Goal: Information Seeking & Learning: Learn about a topic

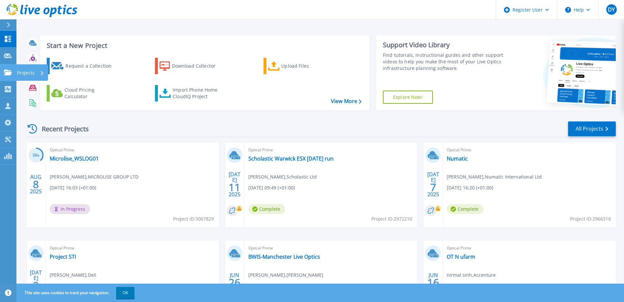
click at [22, 70] on p "Projects" at bounding box center [25, 72] width 17 height 17
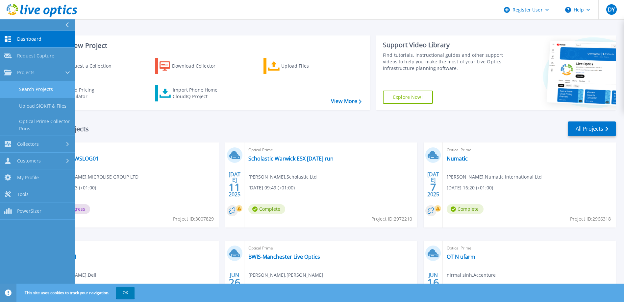
click at [39, 90] on link "Search Projects" at bounding box center [37, 89] width 75 height 17
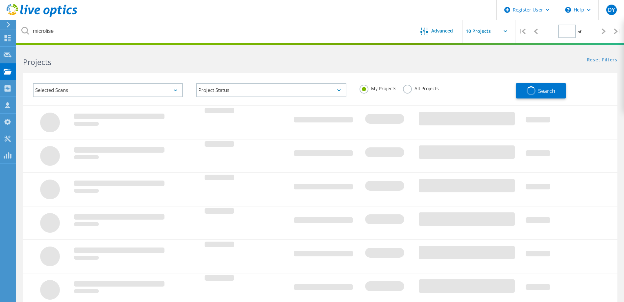
type input "1"
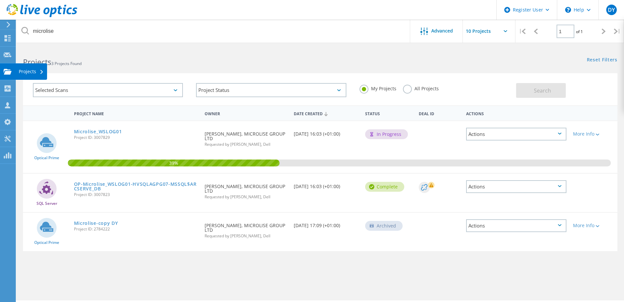
click at [25, 70] on div "Projects" at bounding box center [31, 71] width 25 height 5
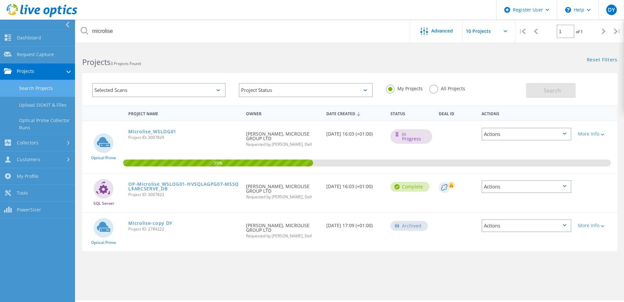
click at [27, 87] on link "Search Projects" at bounding box center [37, 88] width 75 height 17
click at [152, 131] on link "Microlise_WSLOG01" at bounding box center [152, 132] width 48 height 5
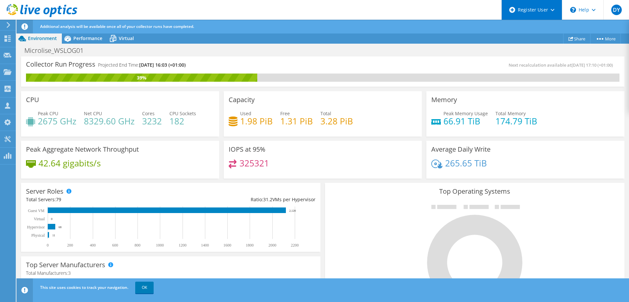
click at [554, 9] on div "Register User" at bounding box center [531, 10] width 60 height 20
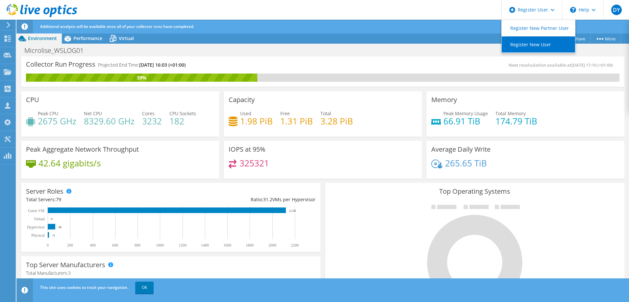
click at [522, 46] on link "Register New User" at bounding box center [537, 44] width 73 height 16
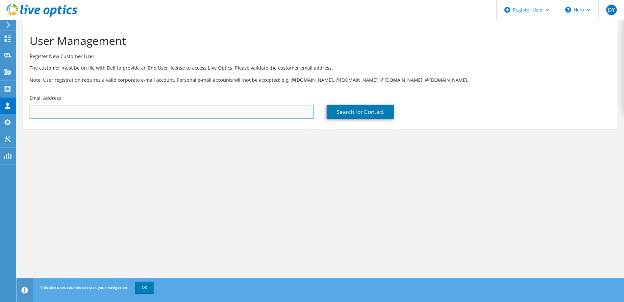
click at [52, 113] on input "text" at bounding box center [172, 112] width 284 height 14
click at [105, 112] on input "text" at bounding box center [172, 112] width 284 height 14
paste input "Tony Brown <tony.brown@microlise.com>"
drag, startPoint x: 64, startPoint y: 112, endPoint x: 26, endPoint y: 110, distance: 38.5
click at [26, 110] on div "Email Address Tony Brown <tony.brown@microlise.com" at bounding box center [171, 107] width 297 height 31
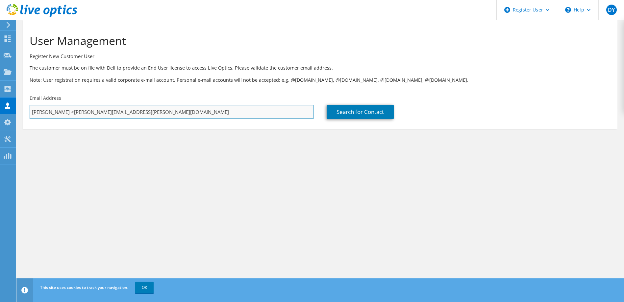
click at [60, 110] on input "Tony Brown <tony.brown@microlise.com" at bounding box center [172, 112] width 284 height 14
drag, startPoint x: 63, startPoint y: 111, endPoint x: 27, endPoint y: 111, distance: 36.2
click at [27, 111] on div "Email Address Tony Brown <tony.brown@microlise.com" at bounding box center [171, 107] width 297 height 31
type input "tony.brown@microlise.com"
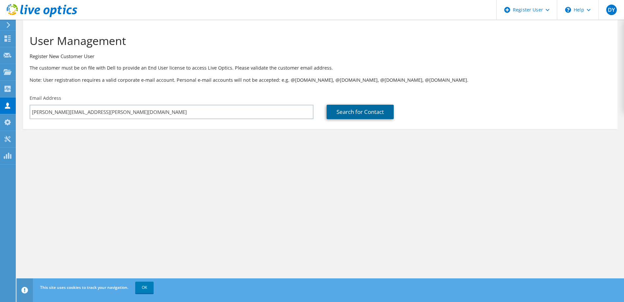
click at [350, 108] on link "Search for Contact" at bounding box center [359, 112] width 67 height 14
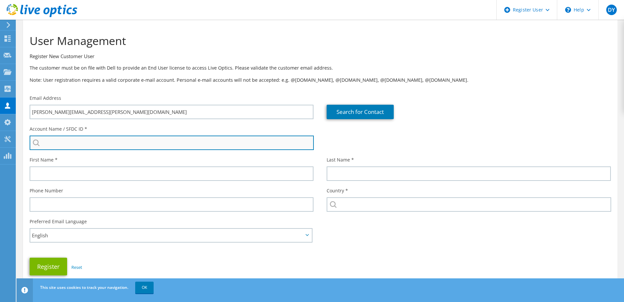
click at [83, 142] on input "search" at bounding box center [172, 143] width 284 height 14
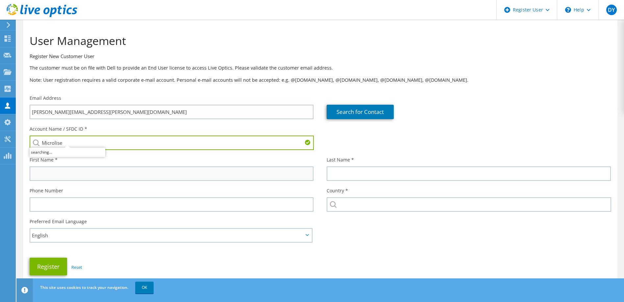
type input "Microlise"
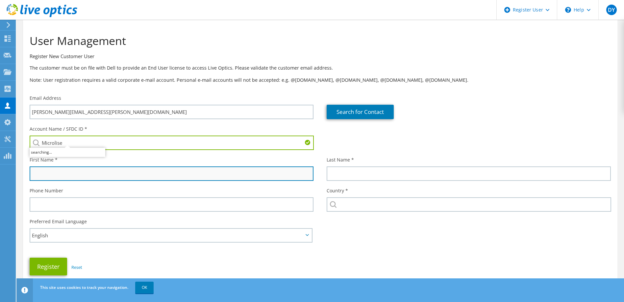
click at [55, 175] on input "text" at bounding box center [172, 174] width 284 height 14
click at [54, 173] on input "text" at bounding box center [172, 174] width 284 height 14
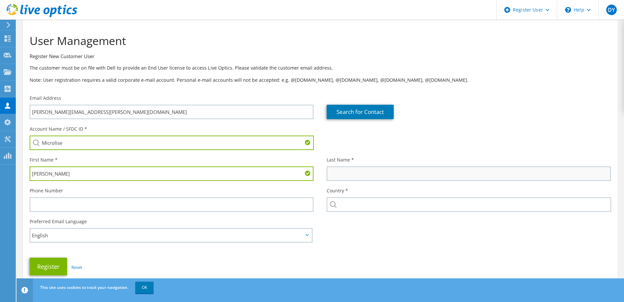
type input "Tony"
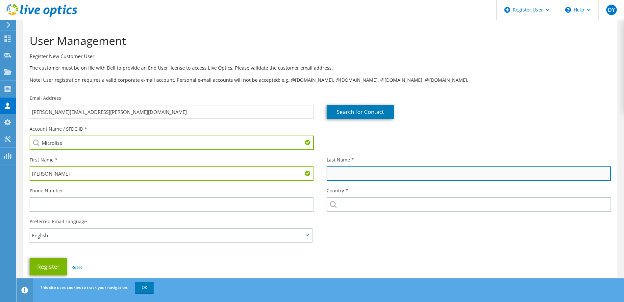
click at [359, 177] on input "text" at bounding box center [468, 174] width 284 height 14
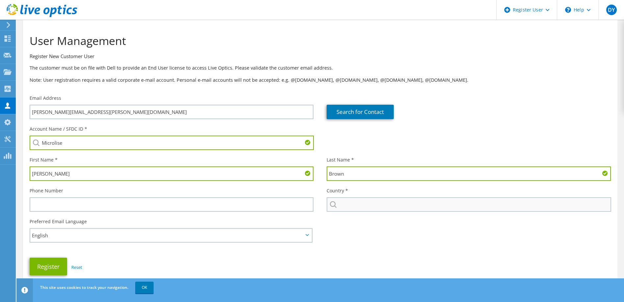
type input "Brown"
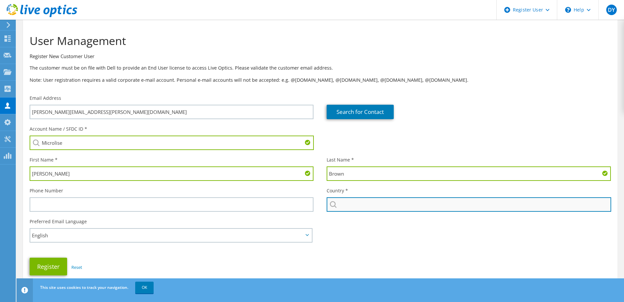
click at [369, 207] on input "text" at bounding box center [468, 205] width 284 height 14
type input "[GEOGRAPHIC_DATA]"
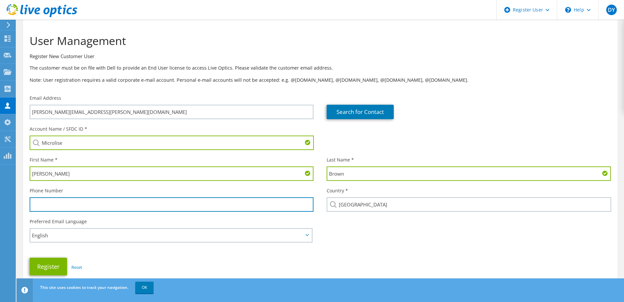
type input "0877698690"
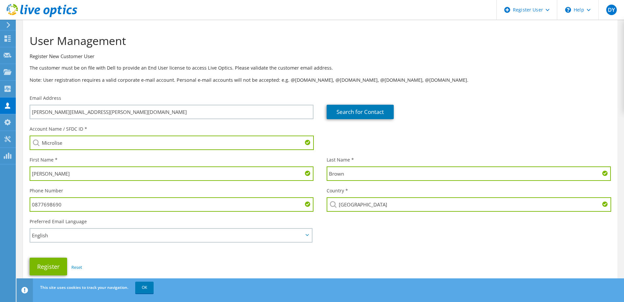
drag, startPoint x: 67, startPoint y: 206, endPoint x: 19, endPoint y: 196, distance: 49.2
click at [19, 196] on section "User Management Register New Customer User The customer must be on file with De…" at bounding box center [319, 176] width 607 height 313
click at [434, 245] on div "Account Name / SFDC ID * Microlise First Name * Tony Last Name * Brown" at bounding box center [320, 201] width 594 height 156
click at [42, 265] on button "Register" at bounding box center [48, 267] width 37 height 18
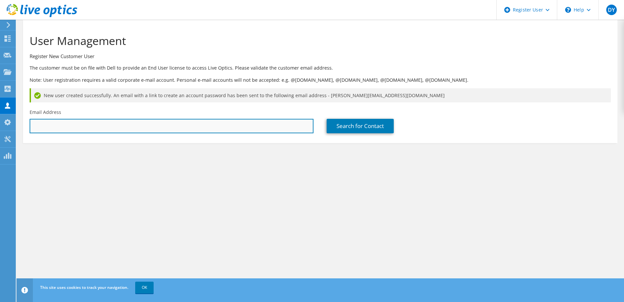
click at [82, 130] on input "text" at bounding box center [172, 126] width 284 height 14
click at [139, 124] on input "text" at bounding box center [172, 126] width 284 height 14
paste input "[PERSON_NAME] <[PERSON_NAME][EMAIL_ADDRESS][PERSON_NAME][DOMAIN_NAME]>"
drag, startPoint x: 62, startPoint y: 124, endPoint x: 21, endPoint y: 127, distance: 41.5
click at [21, 127] on section "User Management Register New Customer User The customer must be on file with De…" at bounding box center [319, 101] width 607 height 163
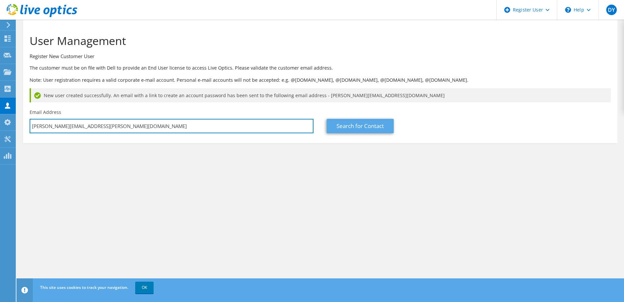
type input "[PERSON_NAME][EMAIL_ADDRESS][PERSON_NAME][DOMAIN_NAME]"
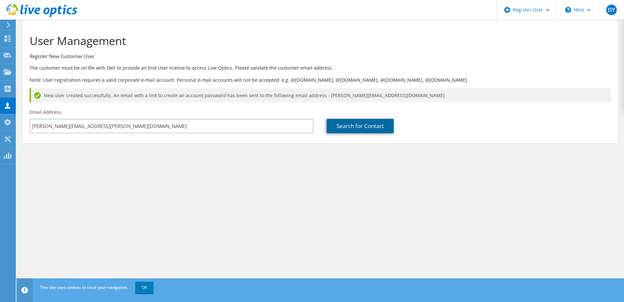
click at [375, 125] on link "Search for Contact" at bounding box center [359, 126] width 67 height 14
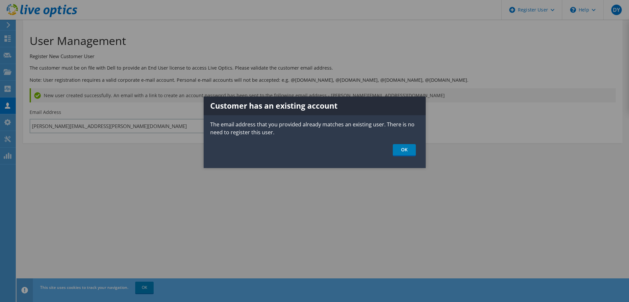
click at [123, 146] on div at bounding box center [314, 151] width 629 height 302
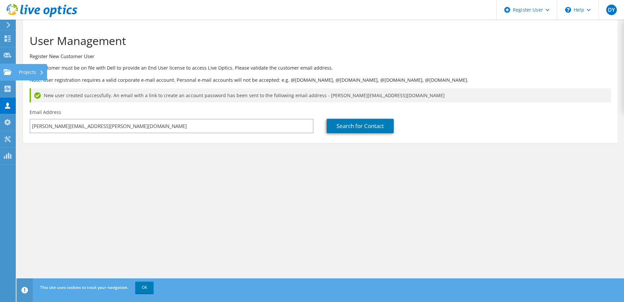
click at [27, 70] on div "Projects" at bounding box center [31, 72] width 32 height 16
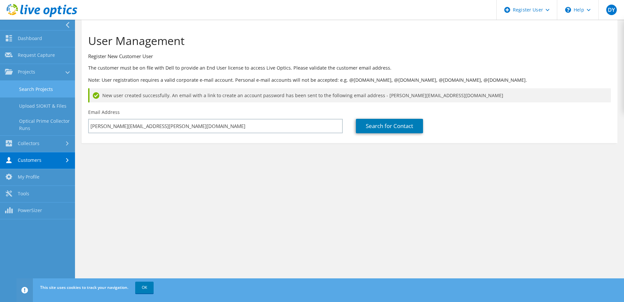
click at [37, 84] on link "Search Projects" at bounding box center [37, 89] width 75 height 17
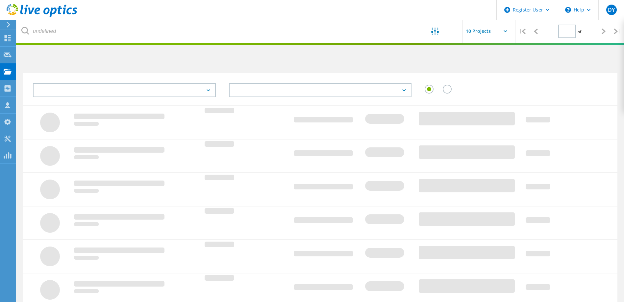
type input "1"
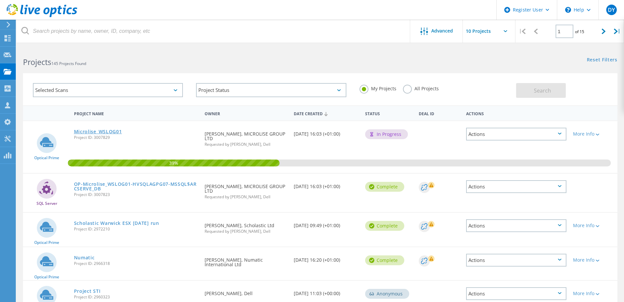
click at [102, 132] on link "Microlise_WSLOG01" at bounding box center [98, 132] width 48 height 5
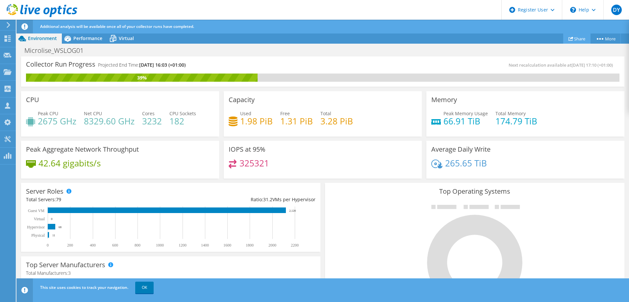
click at [572, 37] on link "Share" at bounding box center [576, 39] width 27 height 10
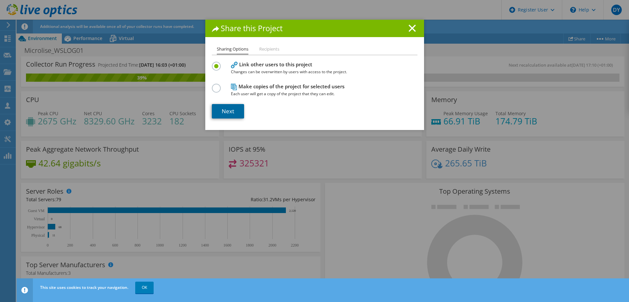
click at [227, 108] on link "Next" at bounding box center [228, 111] width 32 height 14
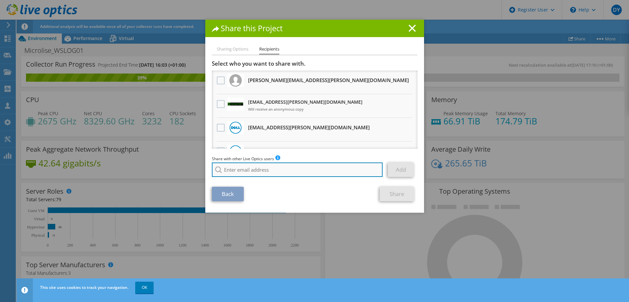
click at [225, 168] on input "search" at bounding box center [297, 170] width 171 height 14
type input "tony brow"
drag, startPoint x: 250, startPoint y: 168, endPoint x: 189, endPoint y: 166, distance: 60.2
click at [189, 166] on div "Share this Project Sharing Options Recipients Link other users to this project …" at bounding box center [314, 151] width 629 height 263
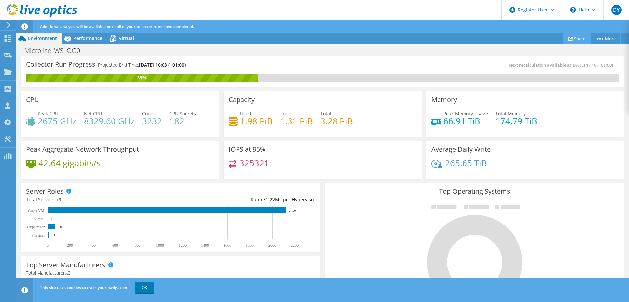
click at [572, 39] on link "Share" at bounding box center [576, 39] width 27 height 10
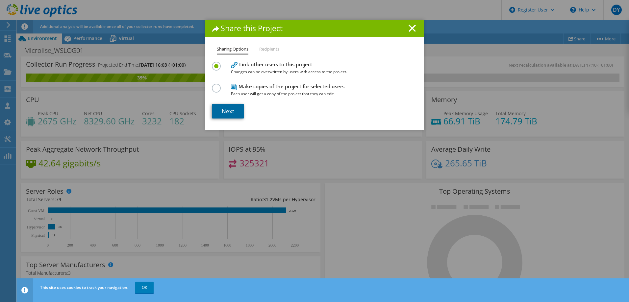
click at [229, 109] on link "Next" at bounding box center [228, 111] width 32 height 14
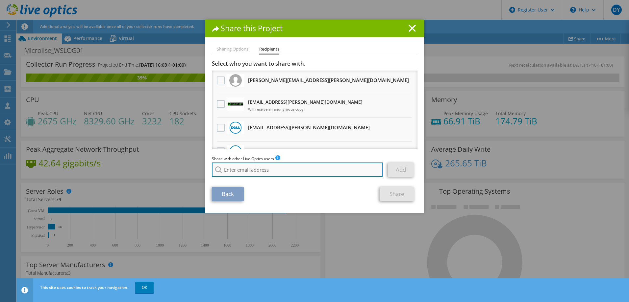
click at [247, 167] on input "search" at bounding box center [297, 170] width 171 height 14
paste input "Tony Brown <tony.brown@microlise.com>"
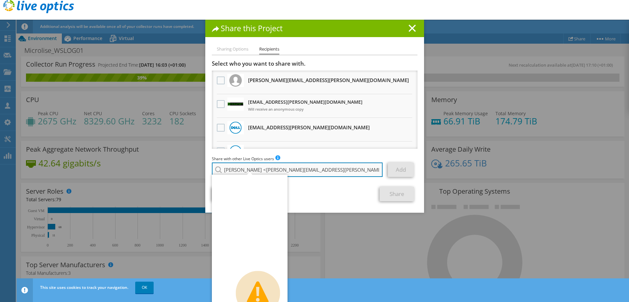
click at [252, 168] on input "Tony Brown <tony.brown@microlise.com>" at bounding box center [297, 170] width 171 height 14
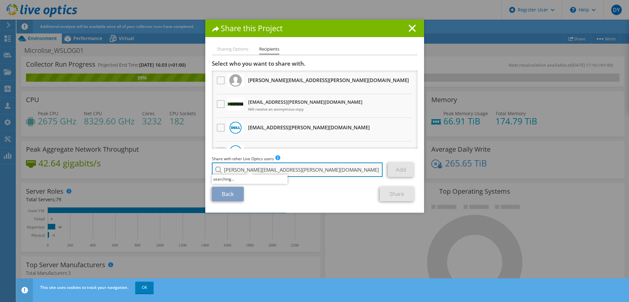
click at [302, 170] on input "tony.brown@microlise.com>" at bounding box center [297, 170] width 171 height 14
type input "tony.brown@microlise.com"
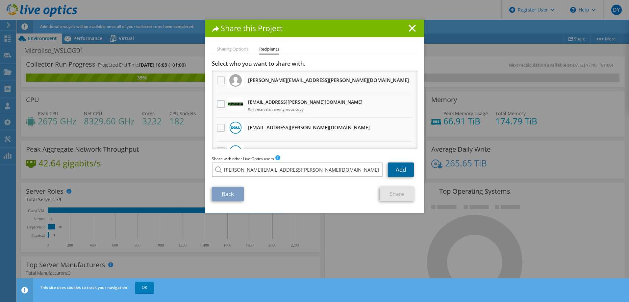
click at [395, 170] on link "Add" at bounding box center [401, 170] width 26 height 14
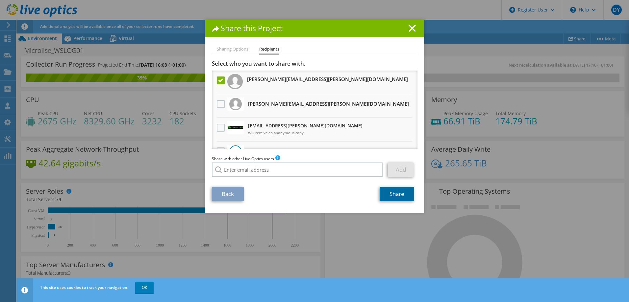
click at [390, 194] on link "Share" at bounding box center [396, 194] width 35 height 14
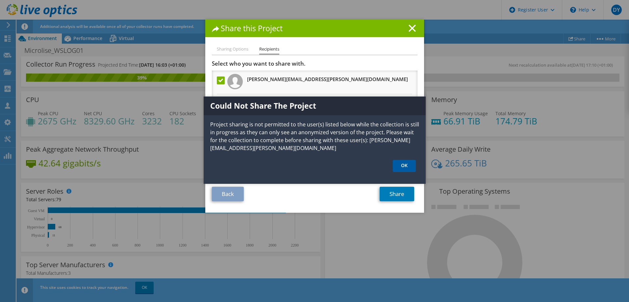
click at [405, 166] on link "OK" at bounding box center [404, 166] width 23 height 12
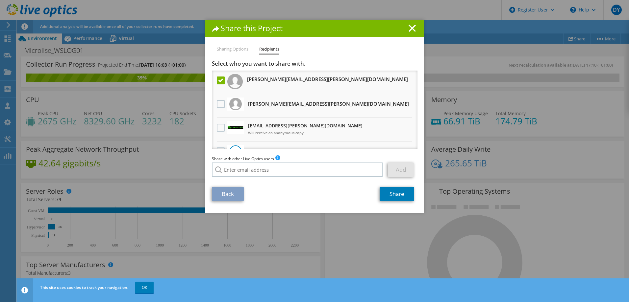
click at [229, 192] on link "Back" at bounding box center [228, 194] width 32 height 14
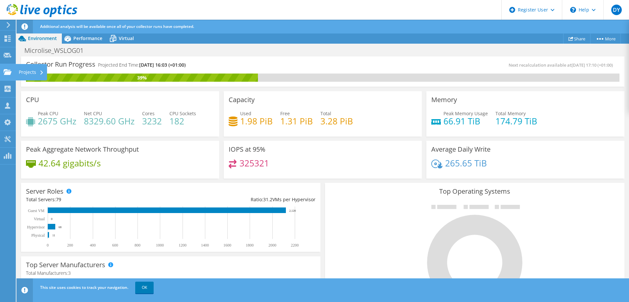
click at [33, 71] on div "Projects" at bounding box center [31, 72] width 32 height 16
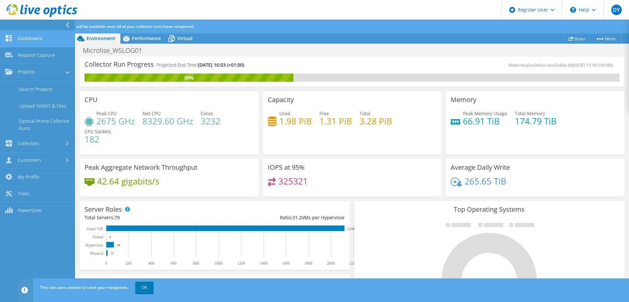
click at [32, 35] on link "Dashboard" at bounding box center [37, 39] width 75 height 17
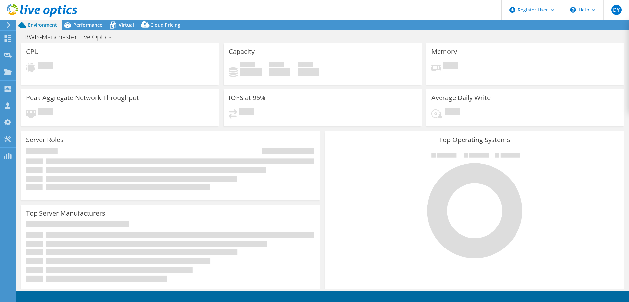
select select "USD"
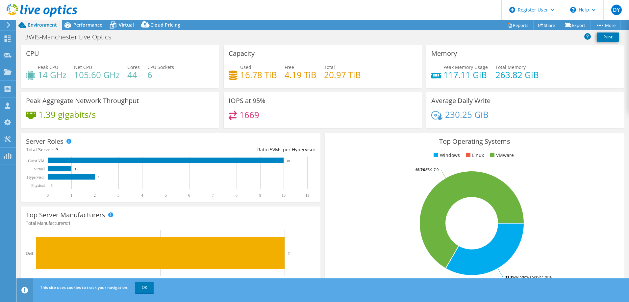
click at [575, 132] on div "Top Operating Systems Windows Linux VMware 33.3% Windows Server 2016 66.7% ESXi…" at bounding box center [474, 212] width 304 height 162
click at [505, 298] on header "This site uses cookies to track your navigation. OK" at bounding box center [332, 291] width 632 height 24
click at [516, 298] on header "This site uses cookies to track your navigation. OK" at bounding box center [332, 291] width 632 height 24
click at [86, 26] on span "Performance" at bounding box center [87, 25] width 29 height 6
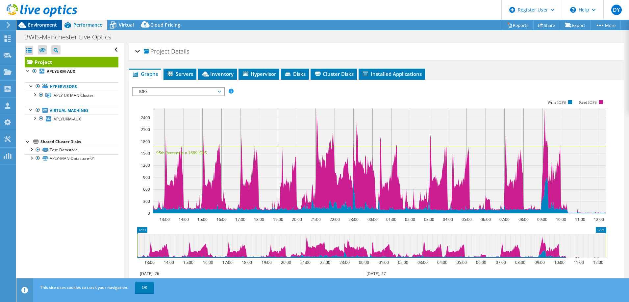
click at [32, 24] on span "Environment" at bounding box center [42, 25] width 29 height 6
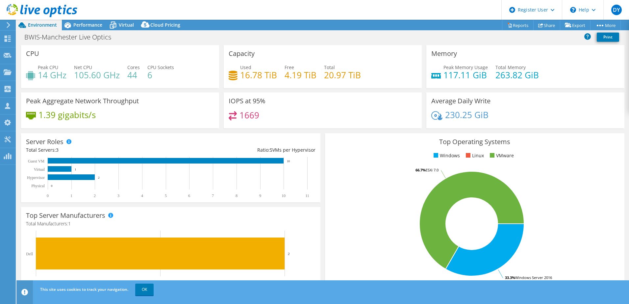
select select "USD"
drag, startPoint x: 485, startPoint y: 76, endPoint x: 413, endPoint y: 74, distance: 71.7
click at [413, 73] on div "CPU Peak CPU 14 GHz Net CPU 105.60 GHz Cores 44 CPU Sockets 6 Capacity Used 16.…" at bounding box center [323, 88] width 608 height 87
click at [74, 22] on span "Performance" at bounding box center [87, 25] width 29 height 6
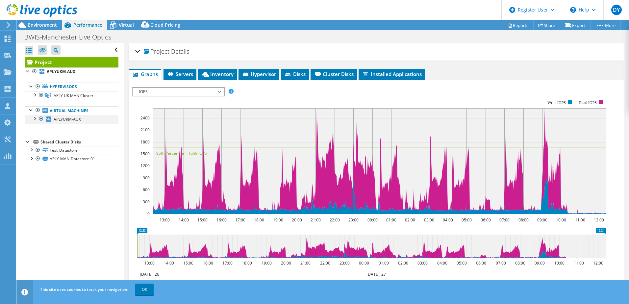
click at [35, 119] on div at bounding box center [34, 118] width 7 height 7
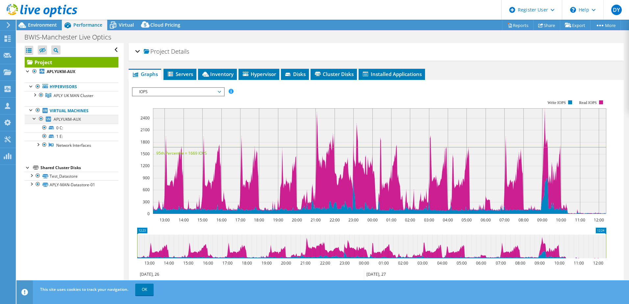
click at [35, 119] on div at bounding box center [34, 118] width 7 height 7
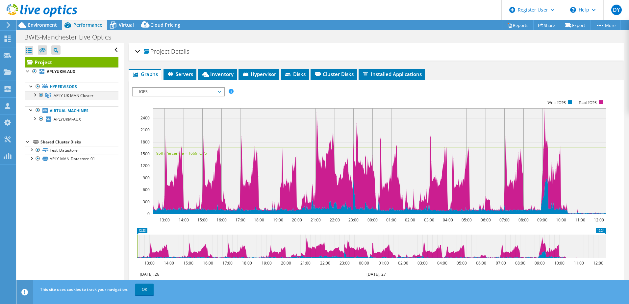
click at [35, 93] on div at bounding box center [34, 94] width 7 height 7
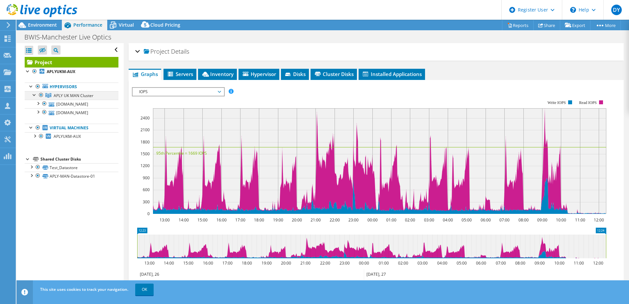
click at [35, 93] on div at bounding box center [34, 94] width 7 height 7
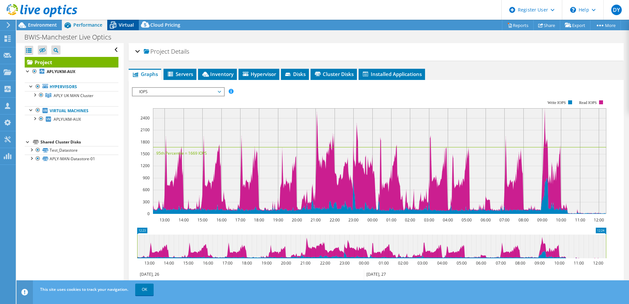
click at [125, 28] on span "Virtual" at bounding box center [126, 25] width 15 height 6
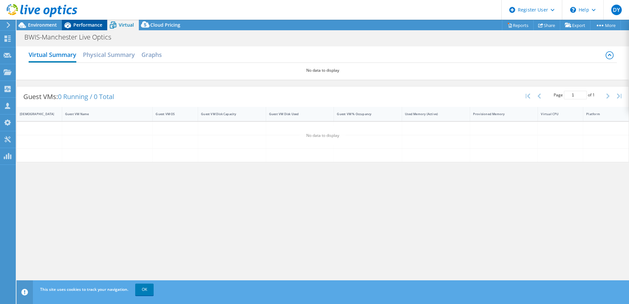
click at [75, 23] on span "Performance" at bounding box center [87, 25] width 29 height 6
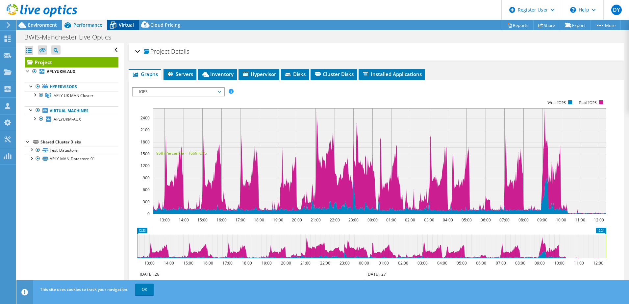
click at [123, 23] on span "Virtual" at bounding box center [126, 25] width 15 height 6
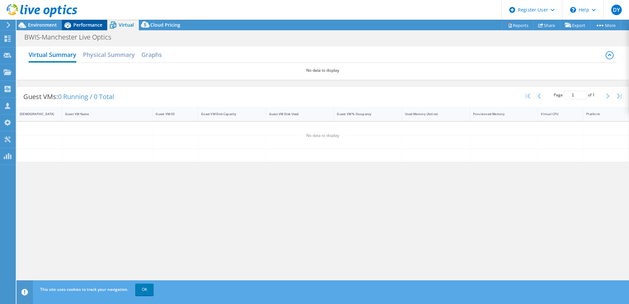
click at [79, 20] on div "Performance" at bounding box center [84, 25] width 45 height 11
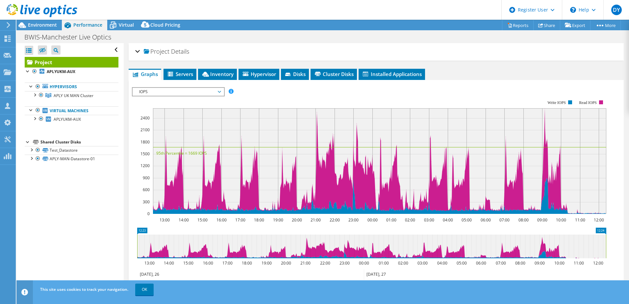
click at [183, 92] on span "IOPS" at bounding box center [178, 92] width 84 height 8
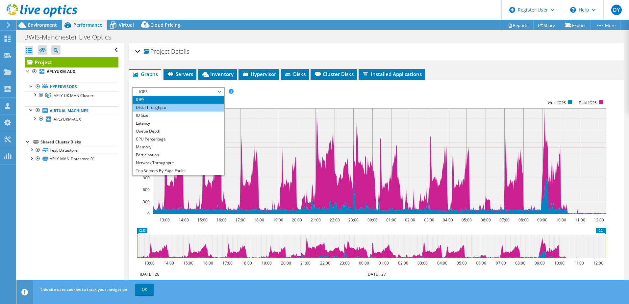
click at [147, 105] on li "Disk Throughput" at bounding box center [177, 108] width 91 height 8
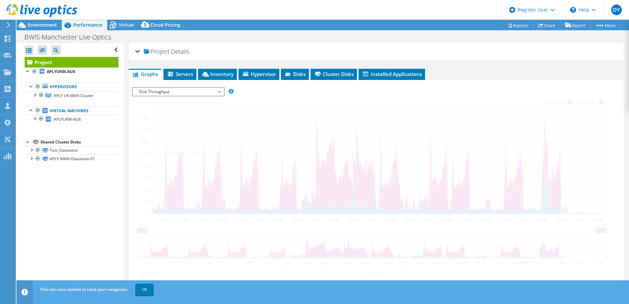
click at [146, 92] on span "Disk Throughput" at bounding box center [178, 92] width 84 height 8
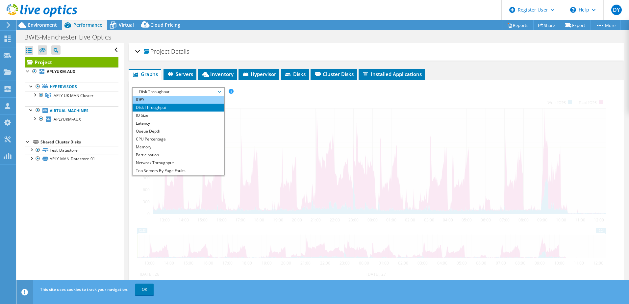
click at [145, 102] on li "IOPS" at bounding box center [177, 100] width 91 height 8
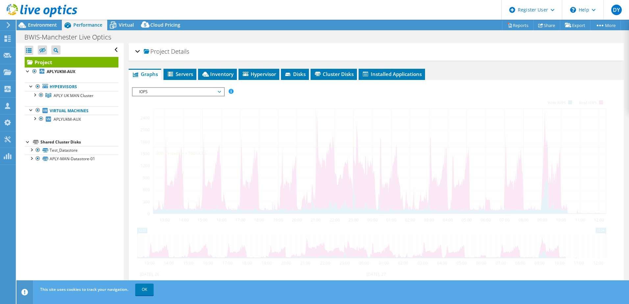
click at [147, 94] on span "IOPS" at bounding box center [178, 92] width 84 height 8
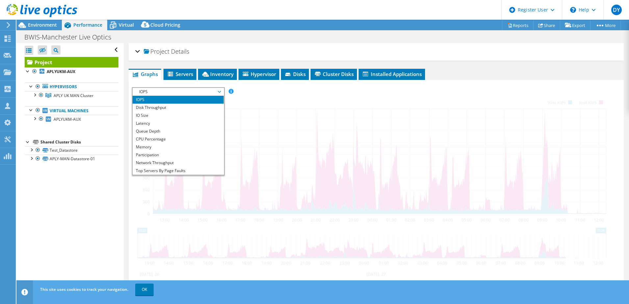
click at [351, 113] on div at bounding box center [376, 199] width 488 height 225
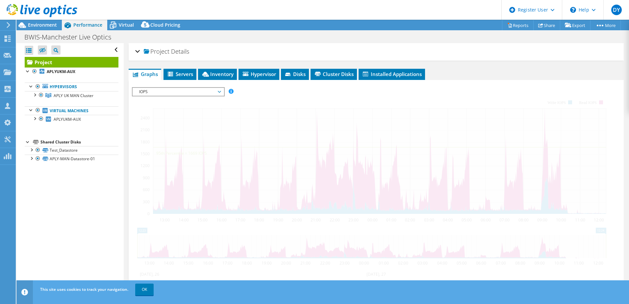
click at [308, 91] on div at bounding box center [376, 199] width 488 height 225
click at [122, 22] on span "Virtual" at bounding box center [126, 25] width 15 height 6
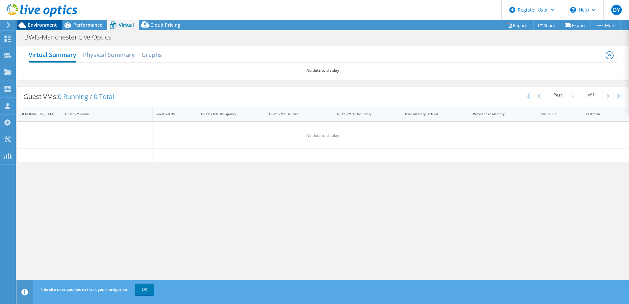
click at [31, 26] on span "Environment" at bounding box center [42, 25] width 29 height 6
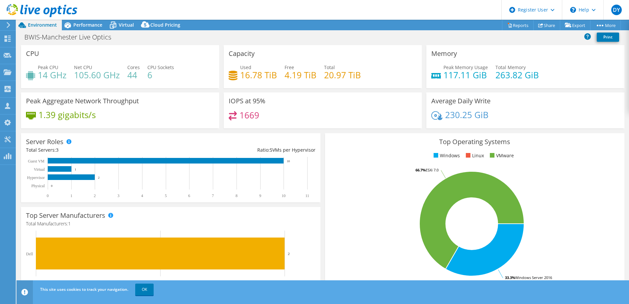
click at [84, 17] on header "DY Dell User Didem Yildiz Didem.Yildiz@Dell.com Dell My Profile Log Out \n Help…" at bounding box center [314, 10] width 629 height 20
click at [86, 25] on span "Performance" at bounding box center [87, 25] width 29 height 6
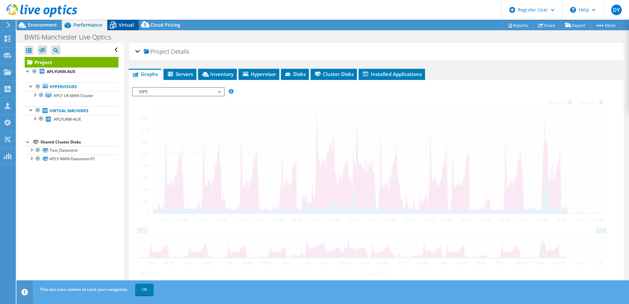
click at [127, 24] on span "Virtual" at bounding box center [126, 25] width 15 height 6
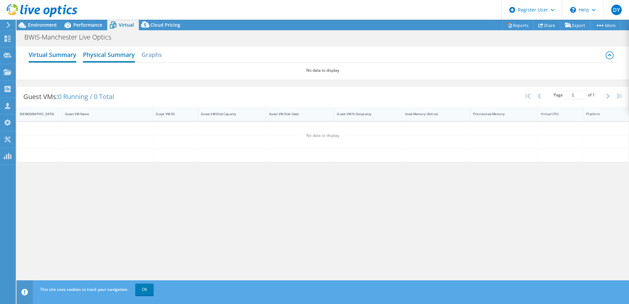
click at [106, 55] on h2 "Physical Summary" at bounding box center [109, 55] width 52 height 14
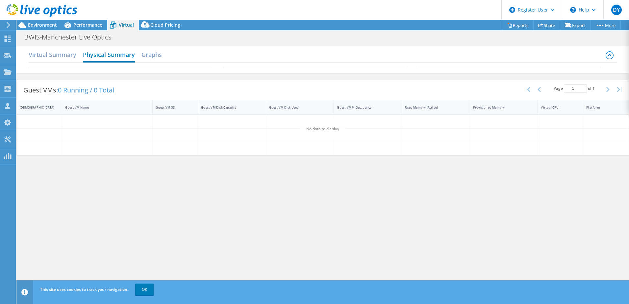
drag, startPoint x: 160, startPoint y: 55, endPoint x: 103, endPoint y: 57, distance: 57.2
click at [159, 56] on h2 "Graphs" at bounding box center [151, 54] width 20 height 13
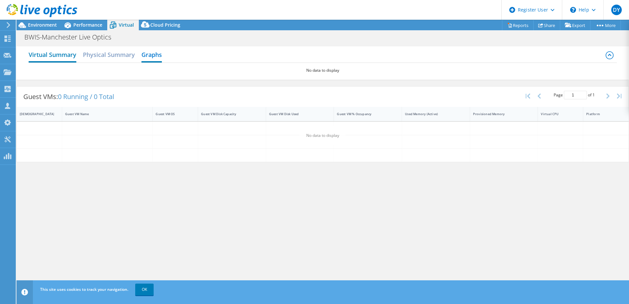
click at [60, 52] on h2 "Virtual Summary" at bounding box center [53, 55] width 48 height 14
click at [82, 21] on div "Performance" at bounding box center [84, 25] width 45 height 11
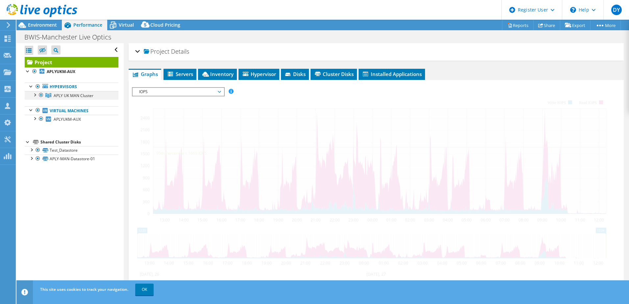
click at [35, 92] on div at bounding box center [34, 94] width 7 height 7
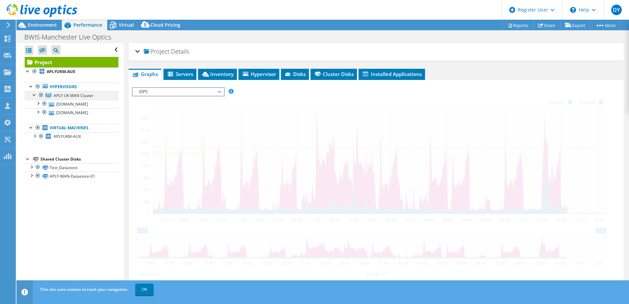
click at [35, 92] on div at bounding box center [34, 94] width 7 height 7
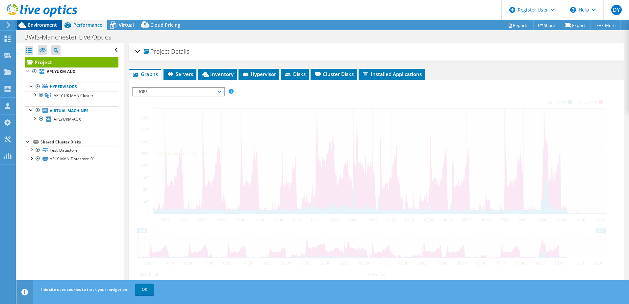
click at [36, 28] on div "Environment" at bounding box center [38, 25] width 45 height 11
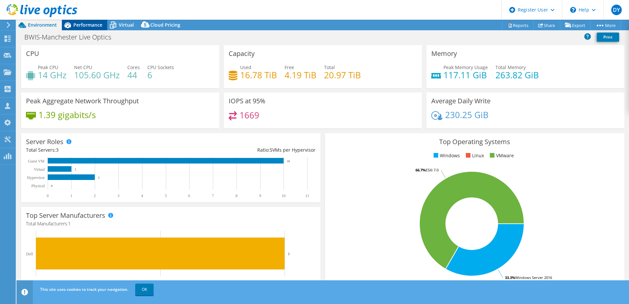
click at [91, 27] on span "Performance" at bounding box center [87, 25] width 29 height 6
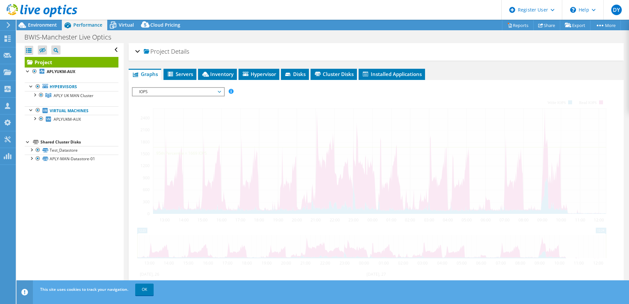
click at [55, 61] on link "Project" at bounding box center [72, 62] width 94 height 11
click at [135, 50] on div "Project Details" at bounding box center [376, 52] width 482 height 14
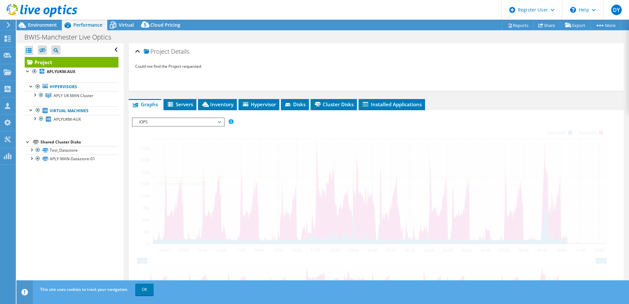
click at [135, 49] on div "Project Details" at bounding box center [376, 52] width 482 height 14
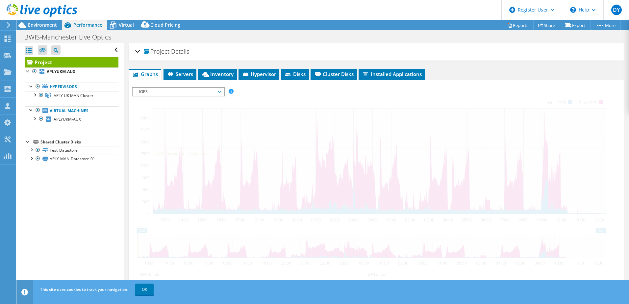
click at [135, 49] on div "Project Details" at bounding box center [376, 52] width 482 height 14
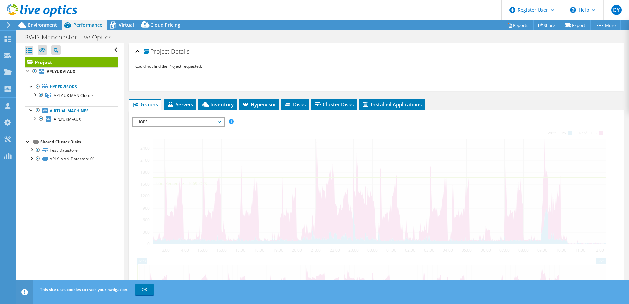
click at [135, 49] on div "Project Details" at bounding box center [376, 52] width 482 height 14
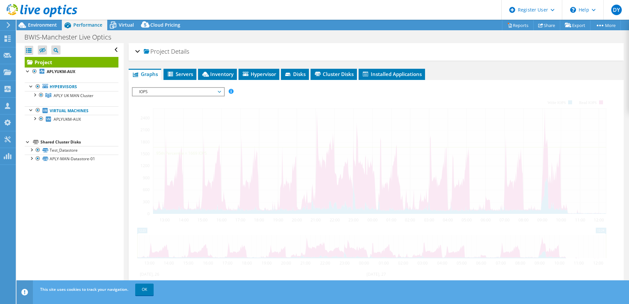
click at [43, 21] on div at bounding box center [38, 11] width 77 height 22
click at [45, 25] on span "Environment" at bounding box center [42, 25] width 29 height 6
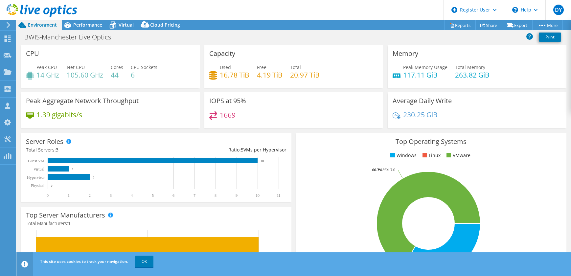
select select "USD"
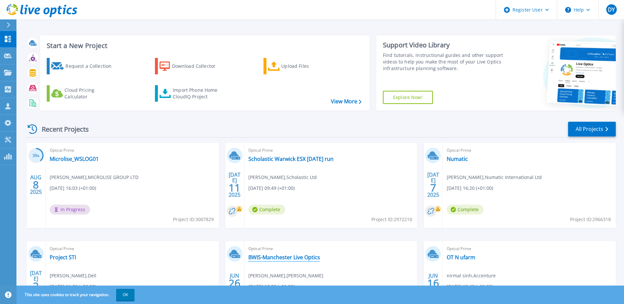
click at [270, 254] on link "BWIS-Manchester Live Optics" at bounding box center [284, 257] width 72 height 7
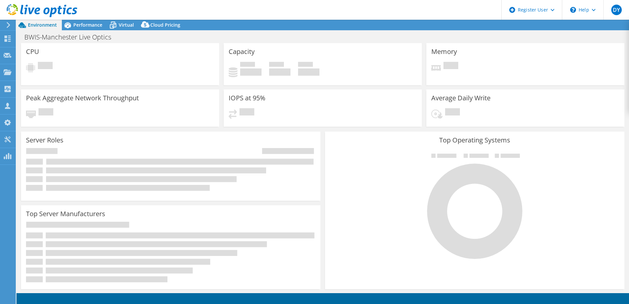
select select "USD"
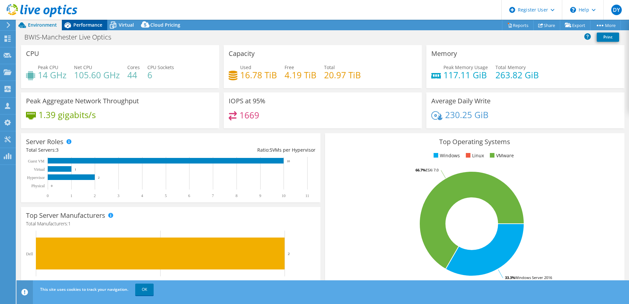
click at [80, 22] on span "Performance" at bounding box center [87, 25] width 29 height 6
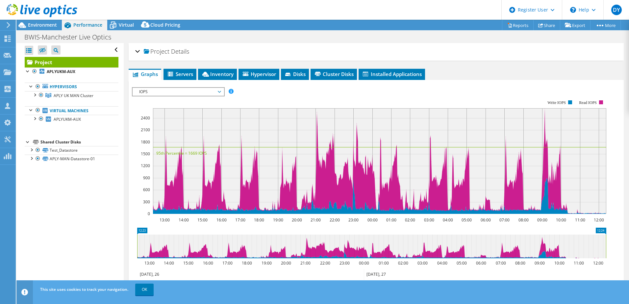
click at [148, 90] on span "IOPS" at bounding box center [178, 92] width 84 height 8
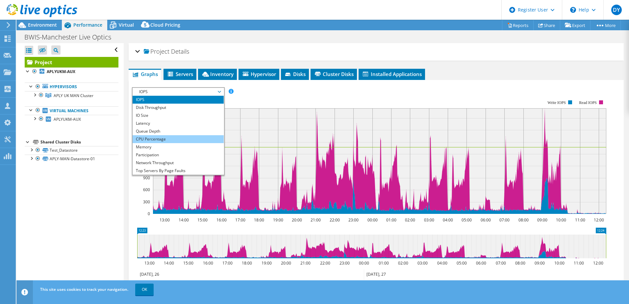
click at [146, 140] on li "CPU Percentage" at bounding box center [177, 139] width 91 height 8
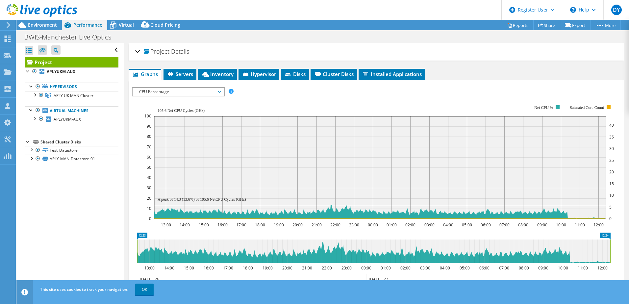
click at [181, 92] on span "CPU Percentage" at bounding box center [178, 92] width 84 height 8
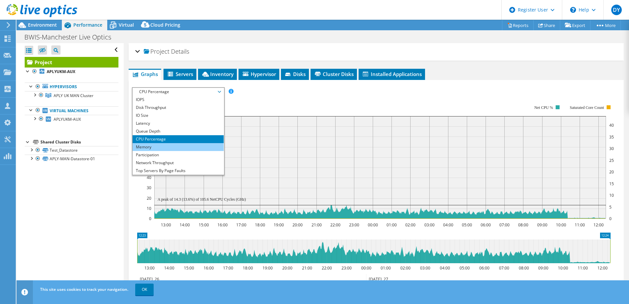
click at [142, 146] on li "Memory" at bounding box center [177, 147] width 91 height 8
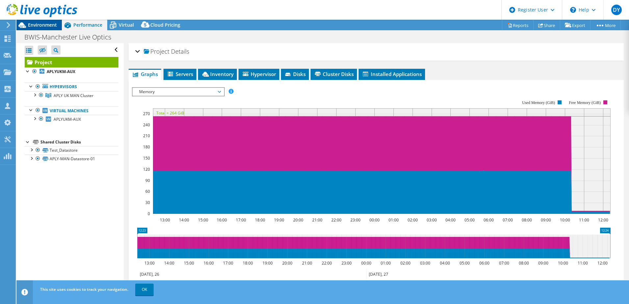
click at [36, 29] on div "Environment" at bounding box center [38, 25] width 45 height 11
